Goal: Task Accomplishment & Management: Manage account settings

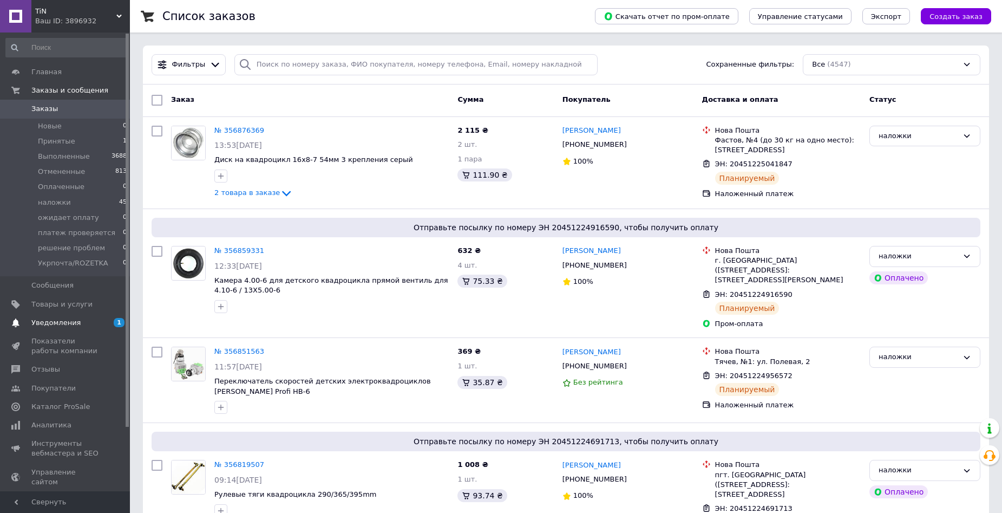
click at [62, 315] on link "Уведомления 1 0" at bounding box center [66, 322] width 133 height 18
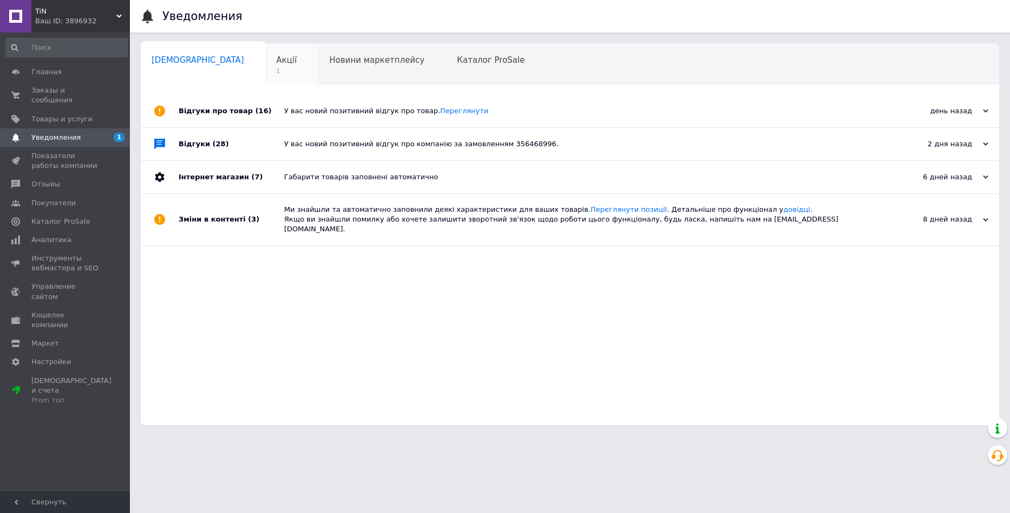
click at [277, 61] on span "Акції" at bounding box center [287, 60] width 21 height 10
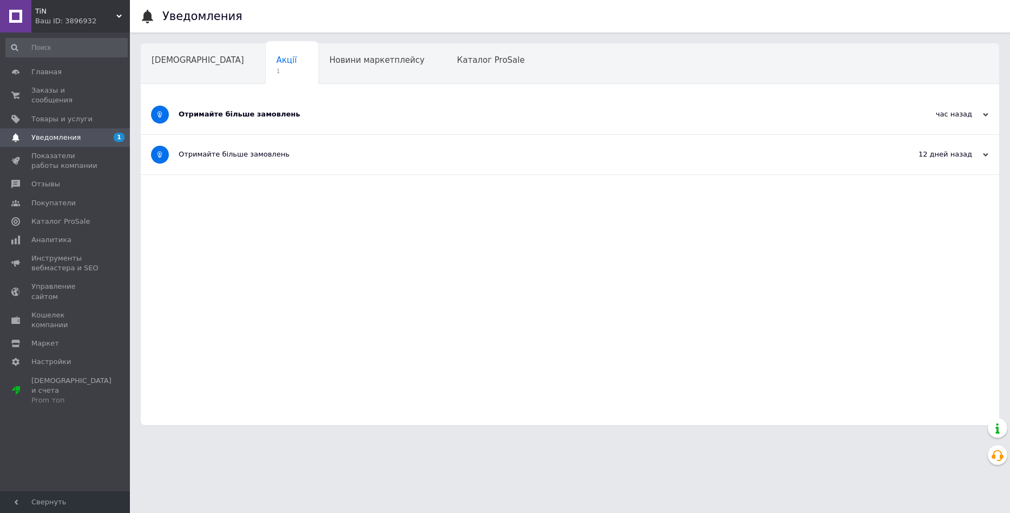
click at [368, 125] on div "Отримайте більше замовлень" at bounding box center [530, 115] width 702 height 40
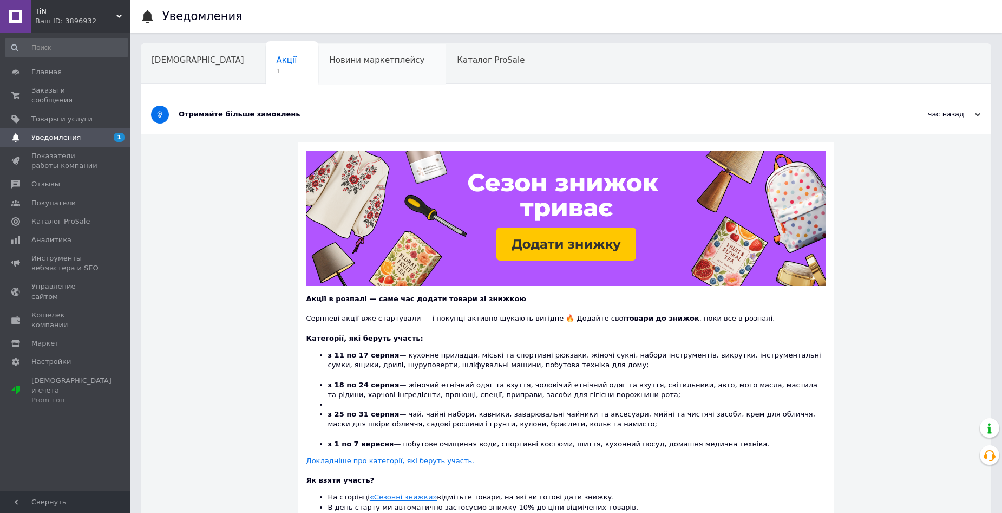
click at [329, 58] on span "Новини маркетплейсу" at bounding box center [376, 60] width 95 height 10
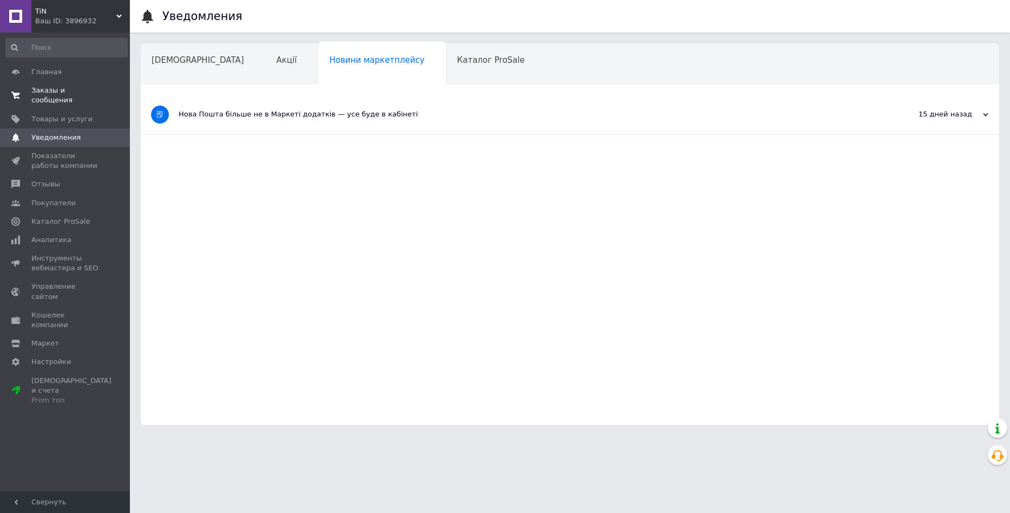
click at [77, 96] on link "Заказы и сообщения 0 0" at bounding box center [66, 95] width 133 height 28
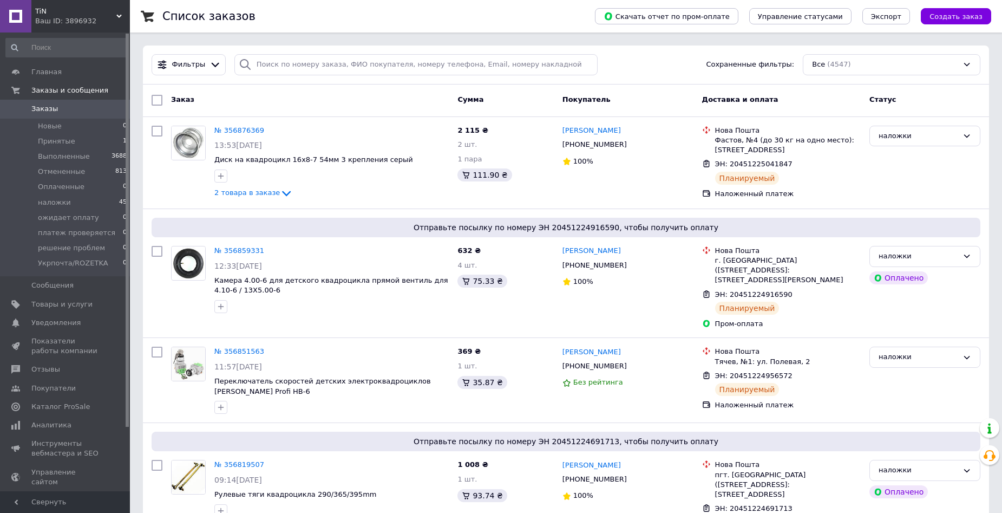
click at [51, 105] on span "Заказы" at bounding box center [44, 109] width 27 height 10
